Goal: Task Accomplishment & Management: Manage account settings

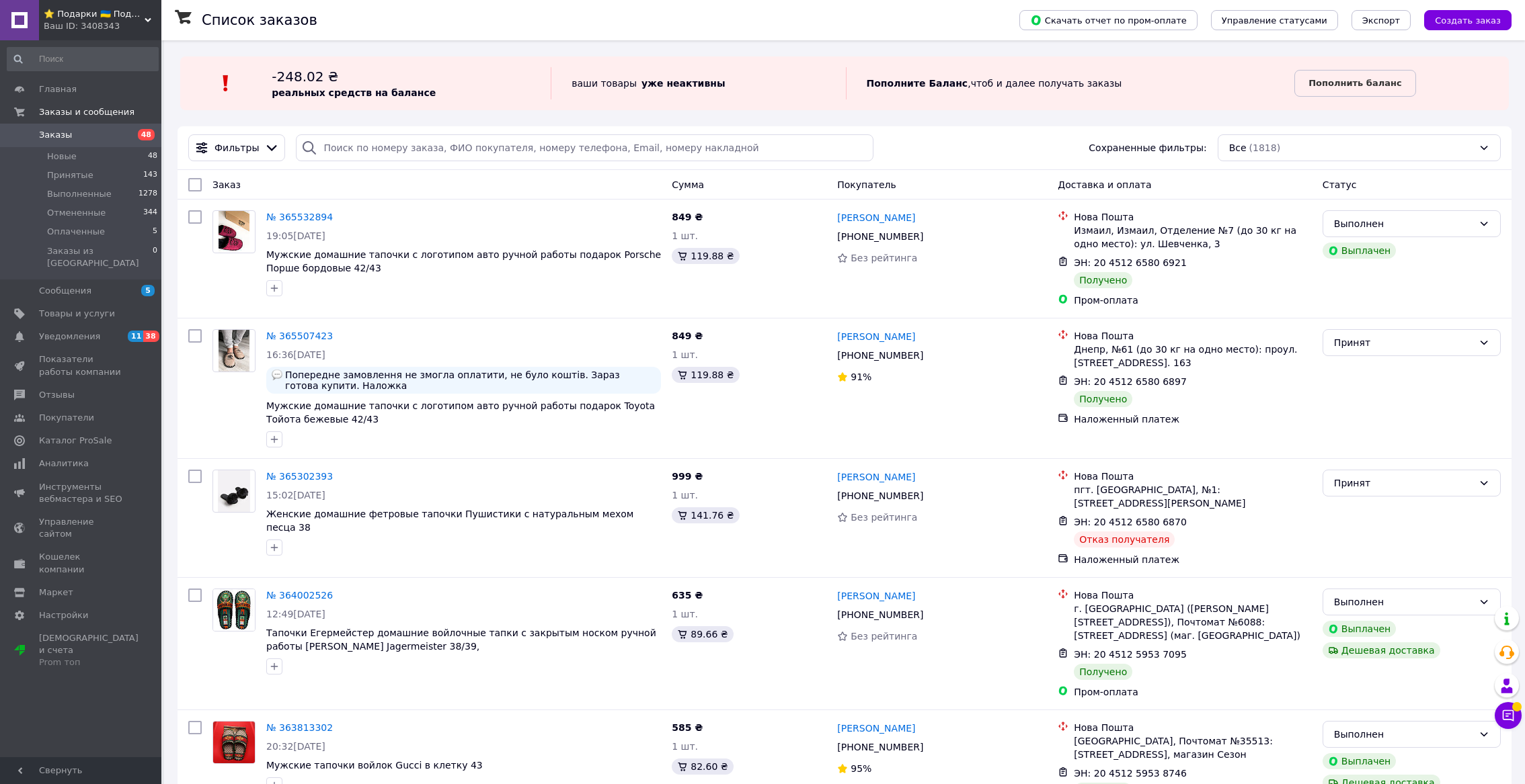
click at [123, 19] on span "⭐ Подарки 🇺🇦 Подарочные наборы ручной работы 🎁" at bounding box center [94, 14] width 101 height 12
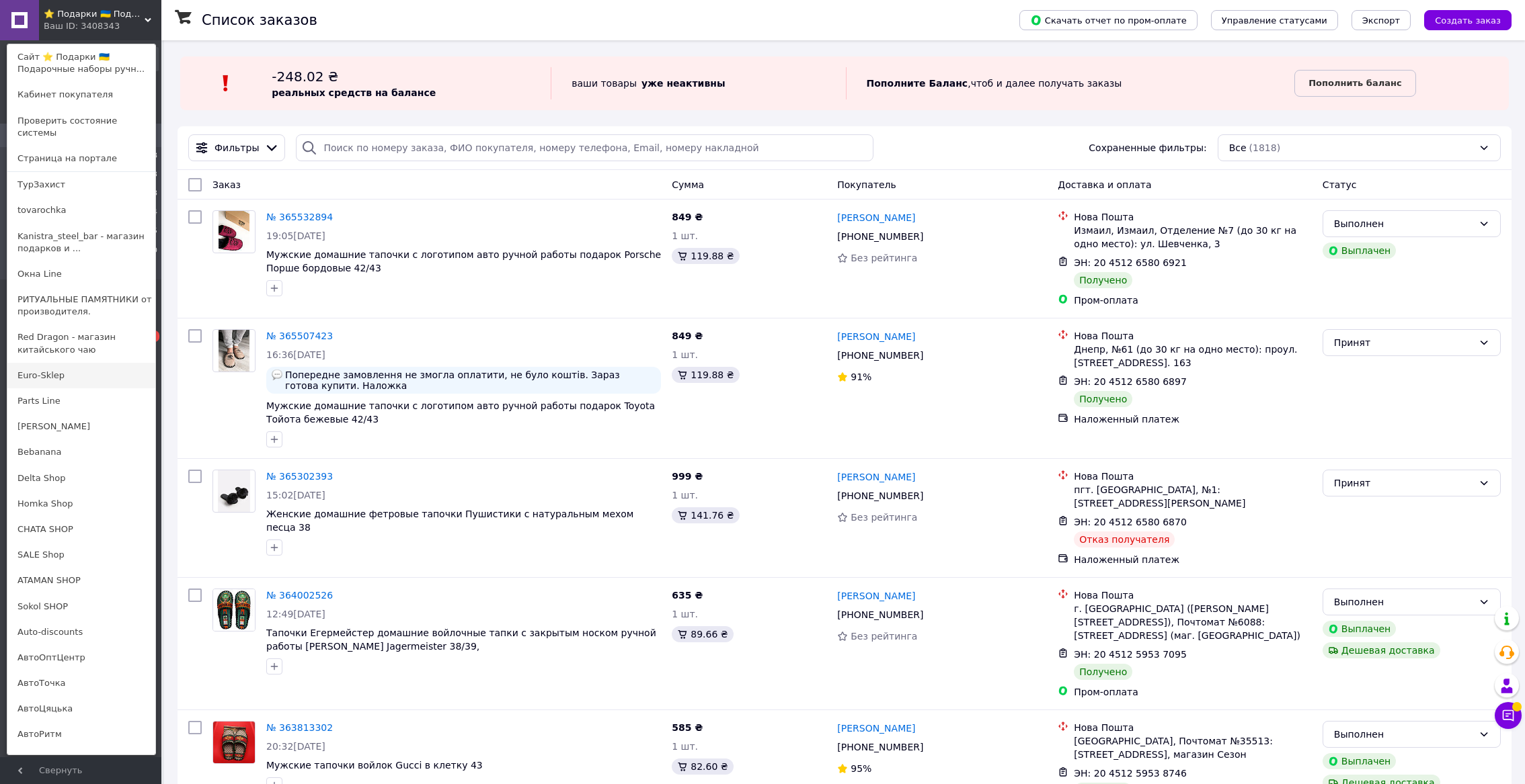
click at [37, 377] on link "Euro-Sklep" at bounding box center [82, 376] width 148 height 26
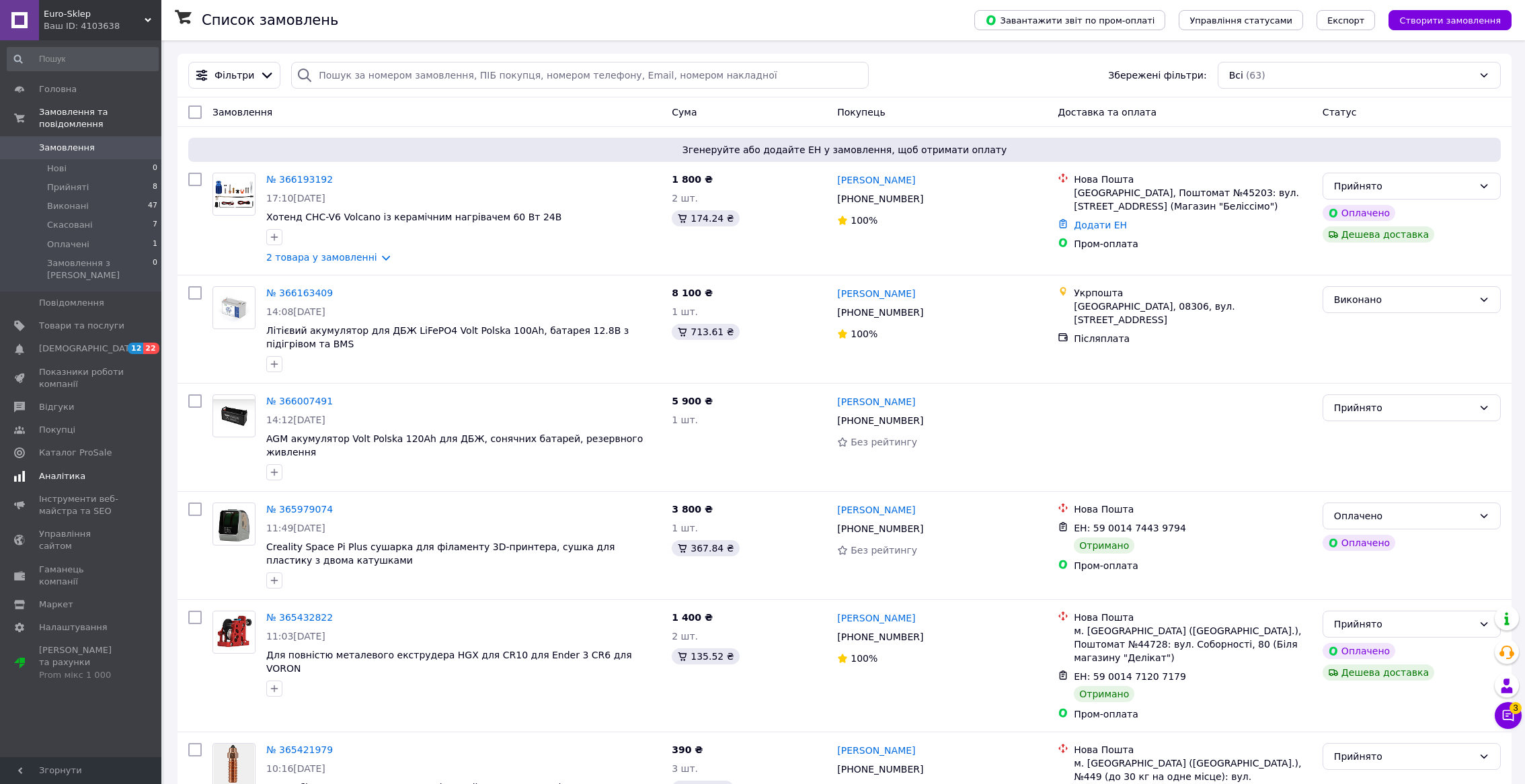
click at [77, 471] on span "Аналітика" at bounding box center [62, 476] width 46 height 12
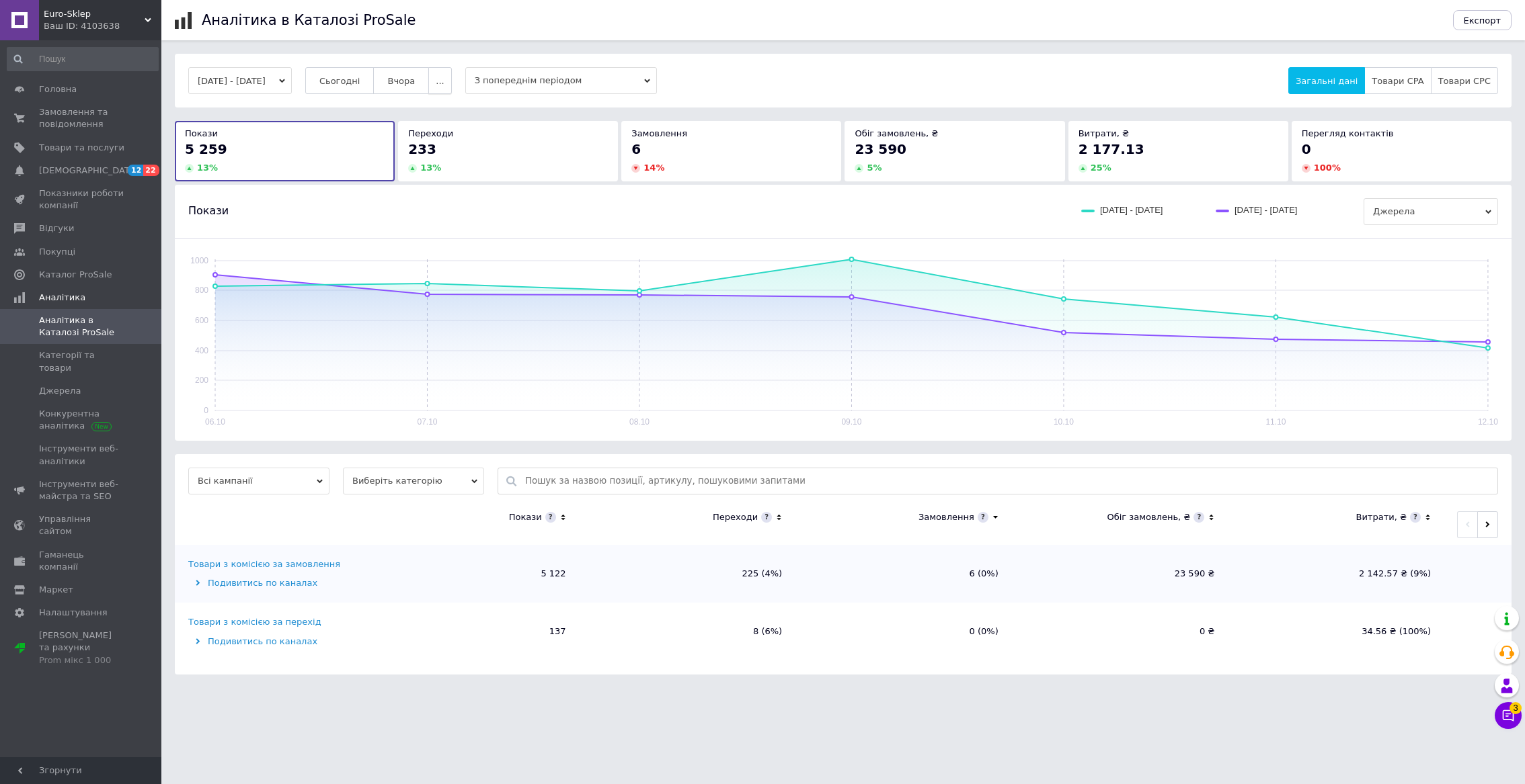
click at [451, 84] on button "..." at bounding box center [439, 81] width 23 height 27
click at [429, 102] on span "Місяць" at bounding box center [413, 107] width 31 height 10
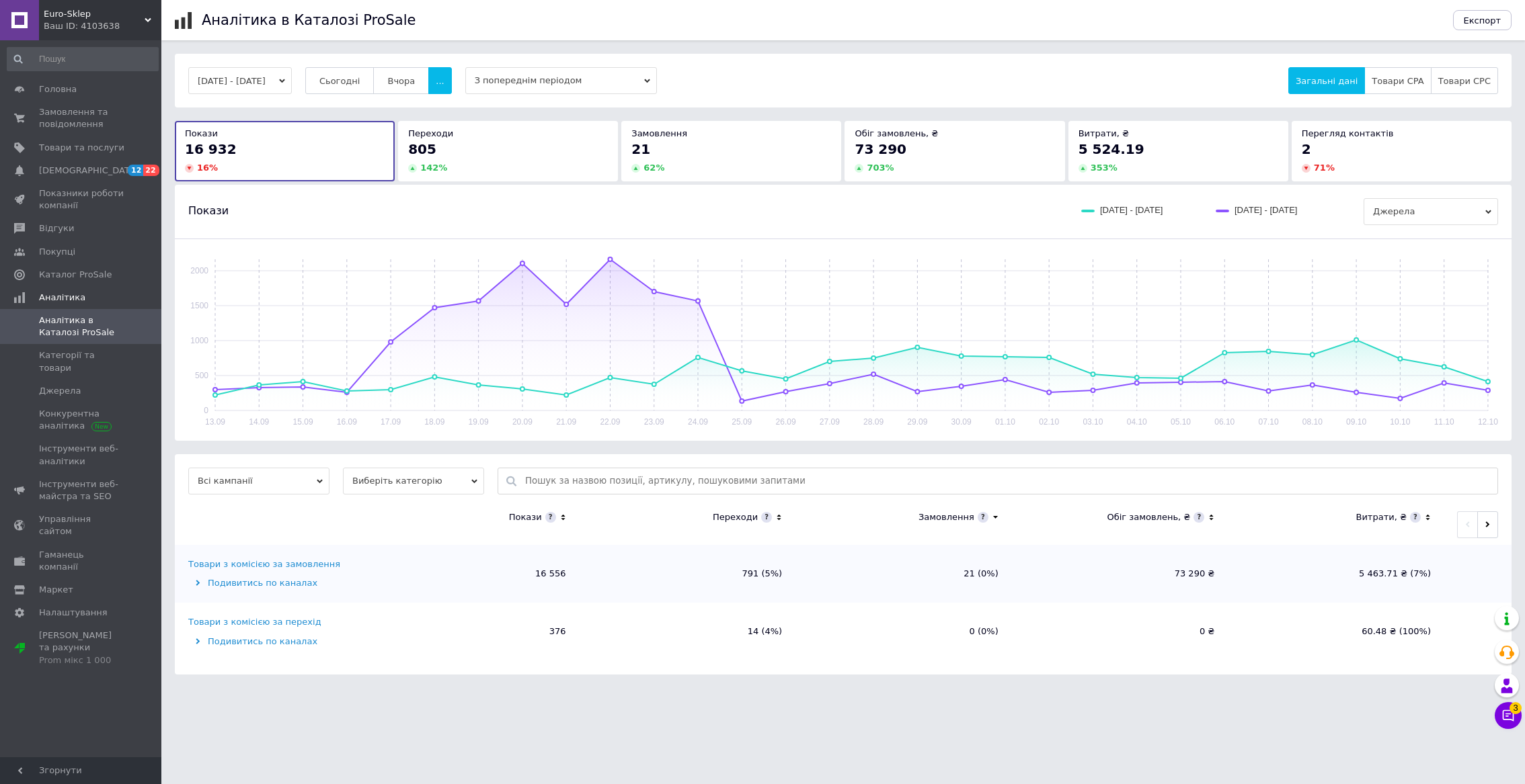
click at [141, 20] on div "Ваш ID: 4103638" at bounding box center [102, 26] width 118 height 12
